Goal: Information Seeking & Learning: Learn about a topic

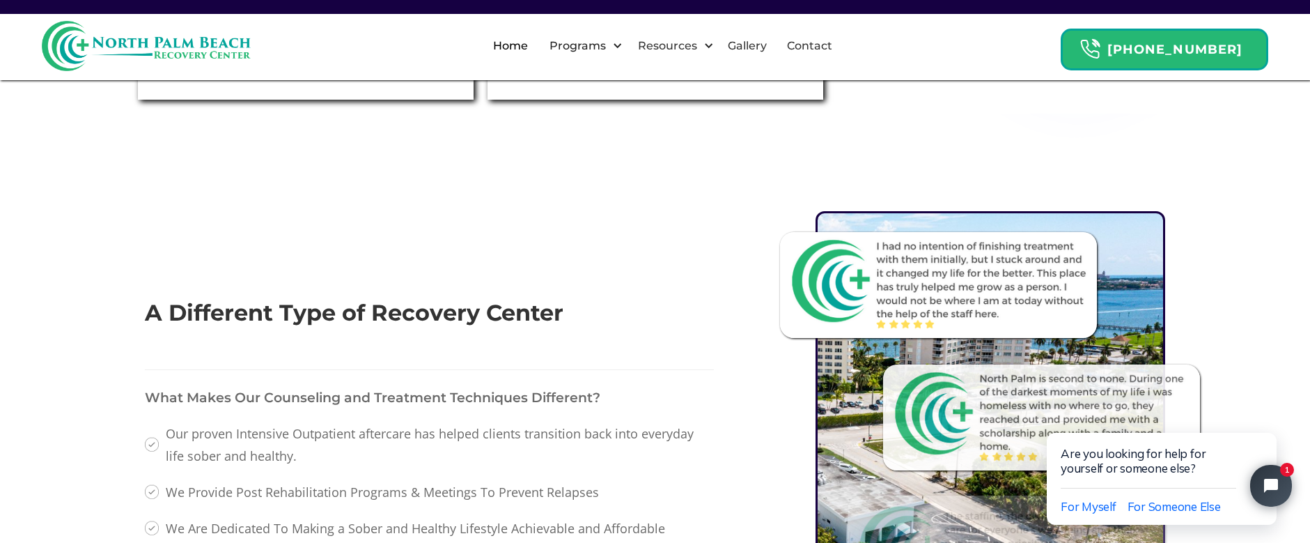
scroll to position [1324, 0]
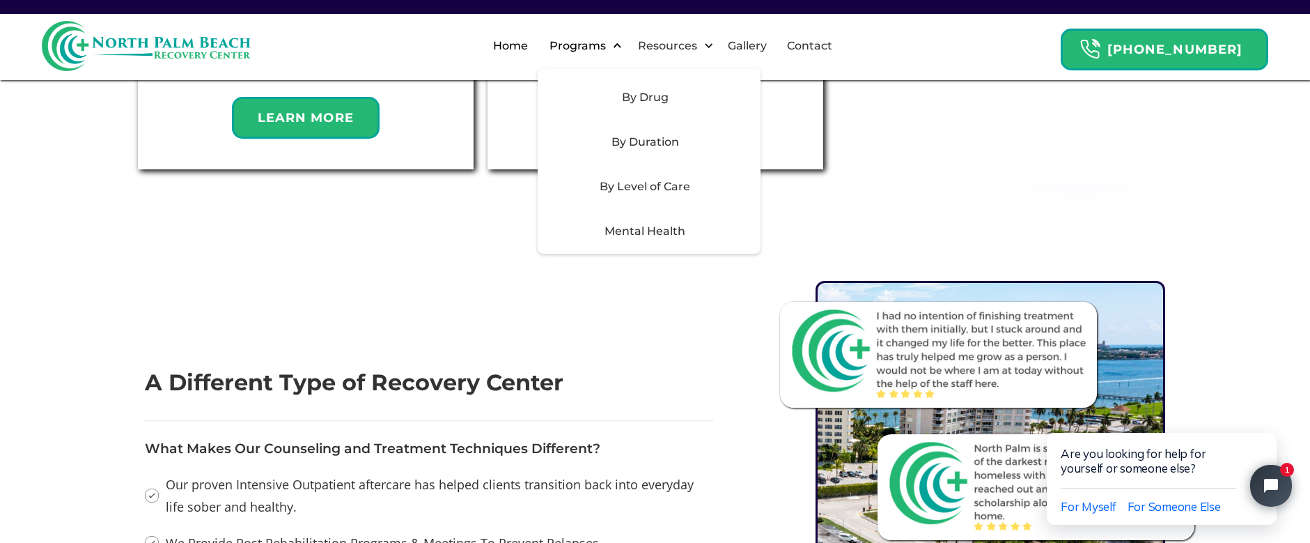
click at [610, 45] on div "Programs" at bounding box center [577, 46] width 63 height 17
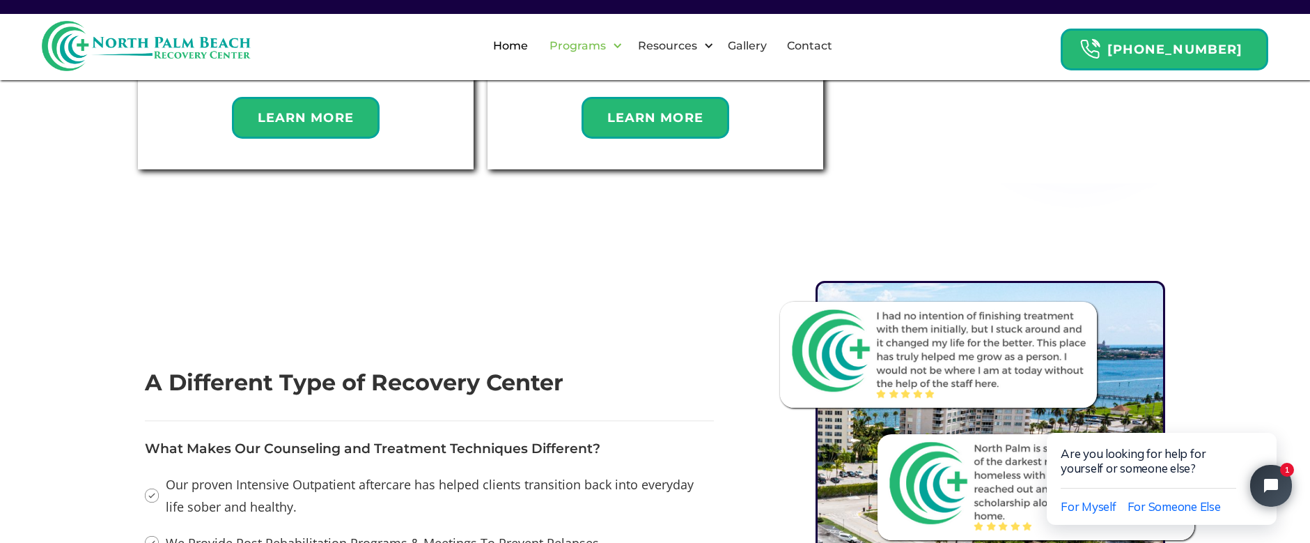
click at [610, 45] on div "Programs" at bounding box center [577, 46] width 63 height 17
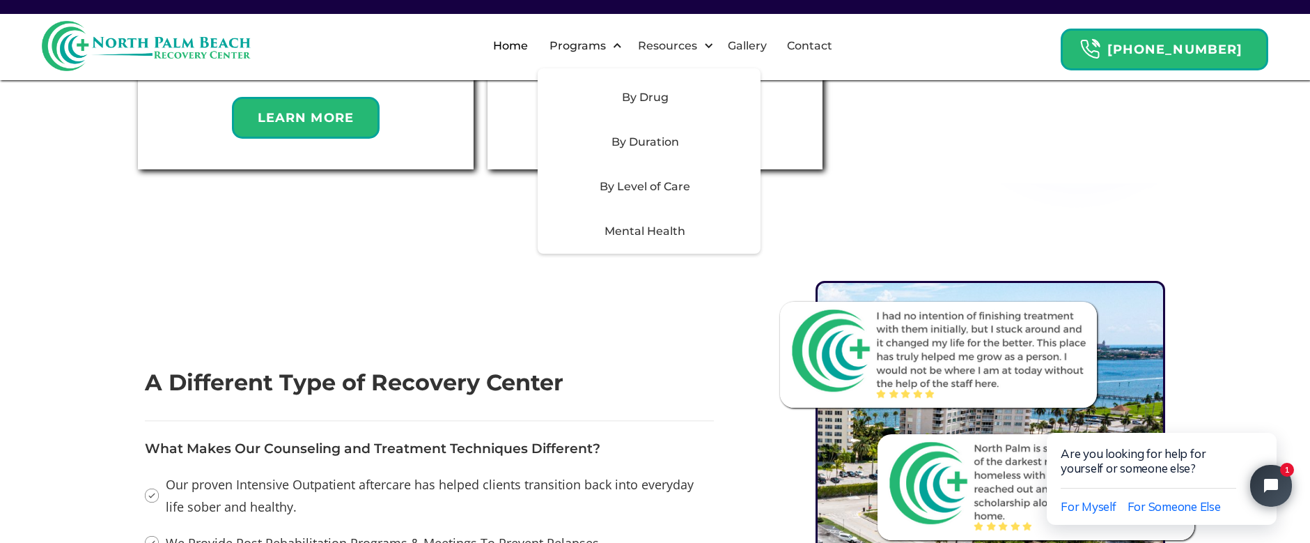
drag, startPoint x: 667, startPoint y: 181, endPoint x: 663, endPoint y: 175, distance: 7.5
click at [668, 181] on div "By Level of Care" at bounding box center [645, 186] width 198 height 17
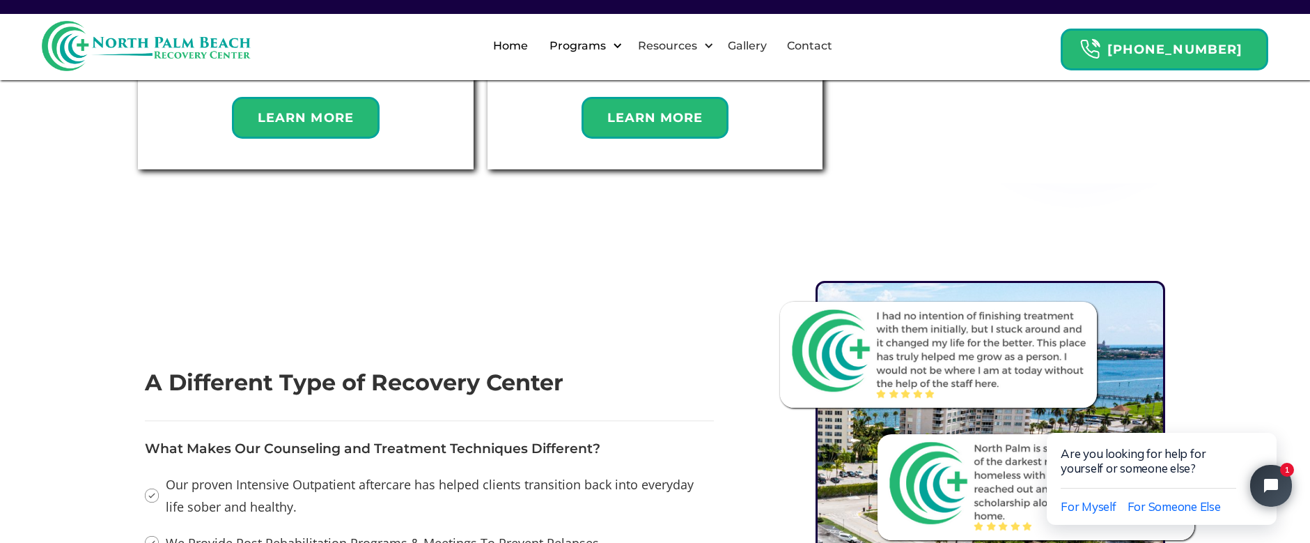
click at [610, 45] on div "Programs" at bounding box center [577, 46] width 63 height 17
click at [623, 44] on div at bounding box center [617, 45] width 10 height 10
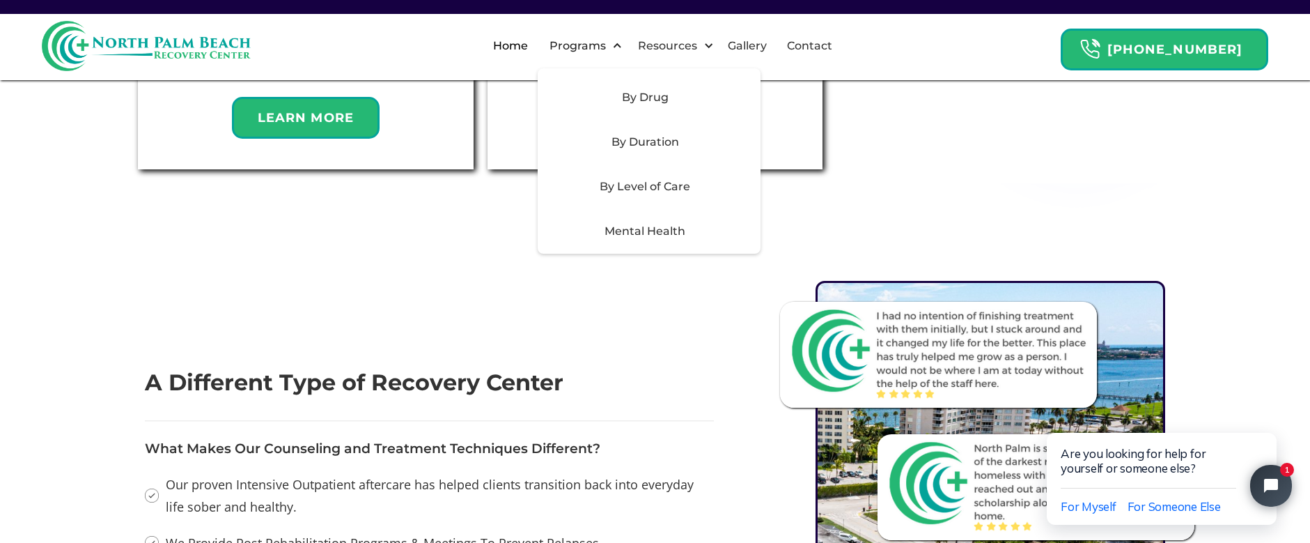
click at [658, 183] on div "By Level of Care" at bounding box center [645, 186] width 198 height 17
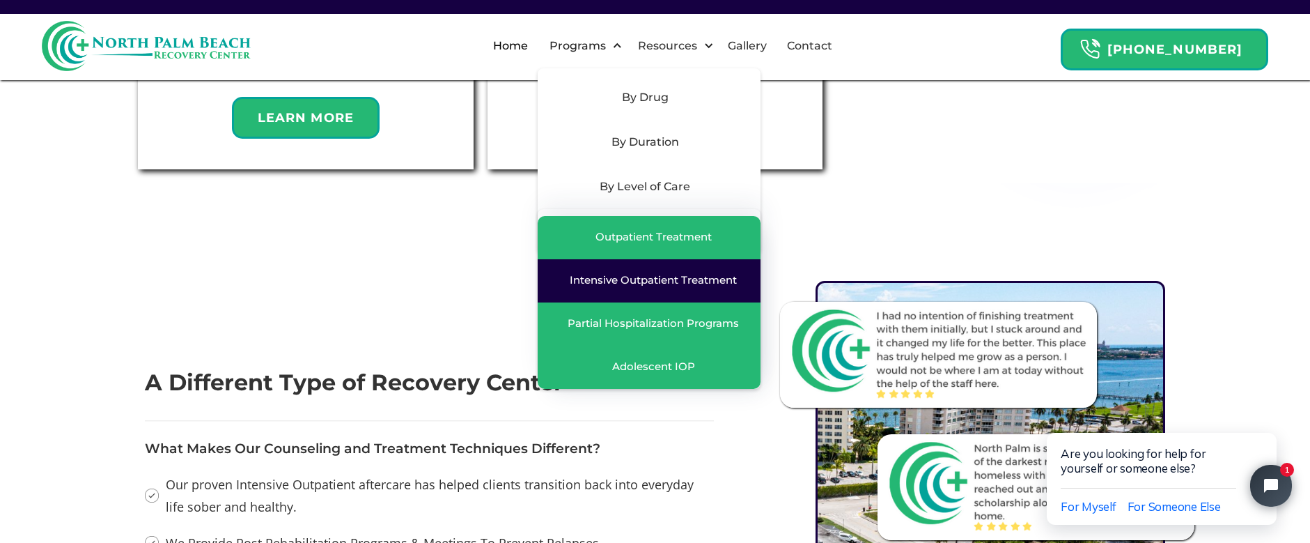
click at [619, 281] on div "Intensive Outpatient Treatment" at bounding box center [653, 280] width 167 height 14
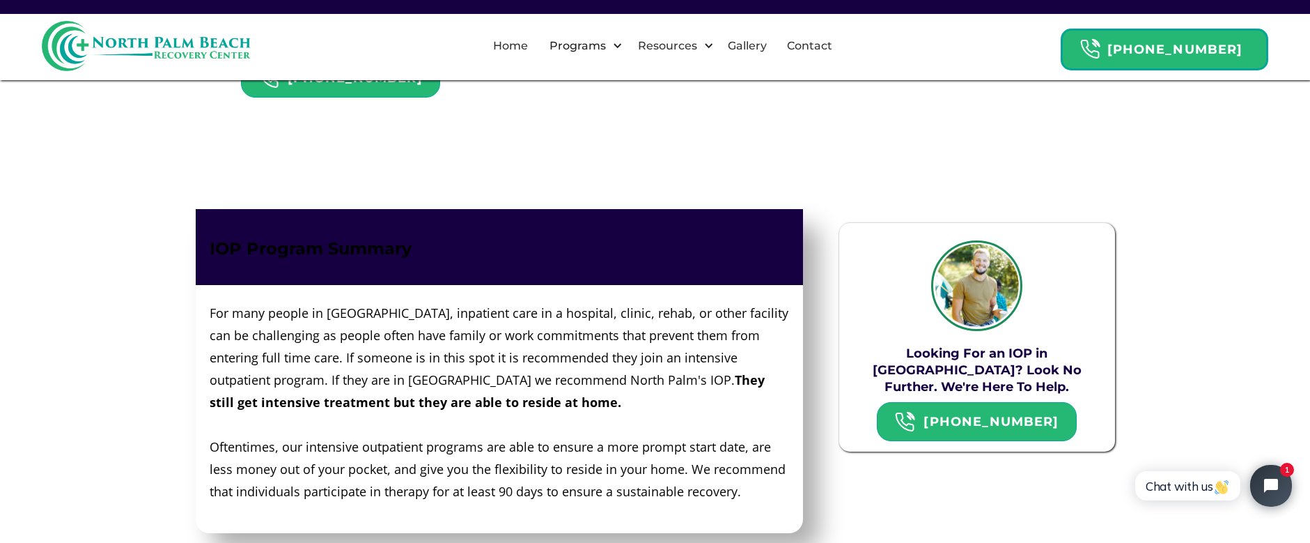
scroll to position [766, 0]
